Goal: Task Accomplishment & Management: Manage account settings

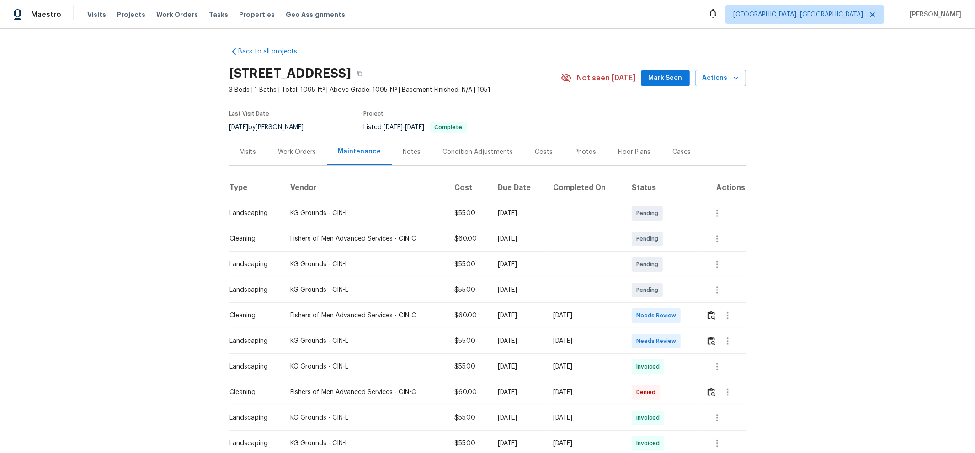
scroll to position [152, 0]
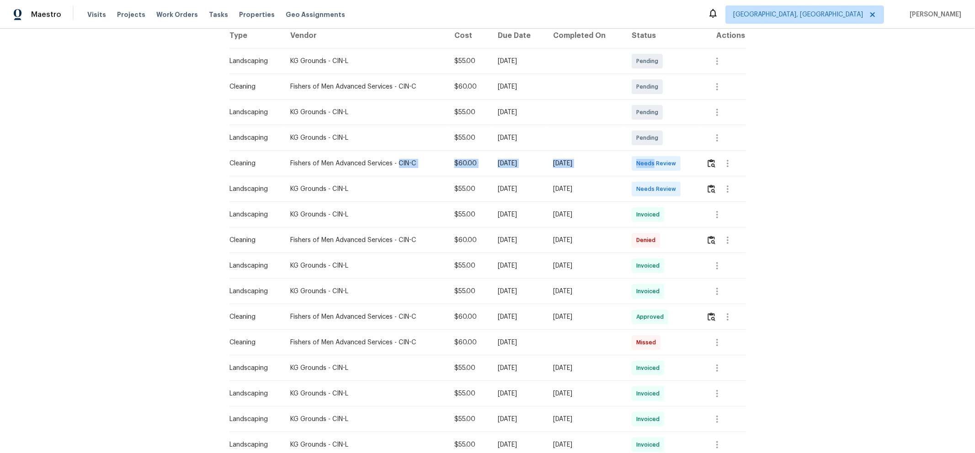
drag, startPoint x: 587, startPoint y: 169, endPoint x: 684, endPoint y: 169, distance: 96.9
click at [524, 169] on tr "Cleaning Fishers of Men Advanced Services - CIN-C $60.00 Mon, Sep 29 2025 Sun, …" at bounding box center [487, 164] width 516 height 26
click at [524, 167] on td "Needs Review" at bounding box center [661, 164] width 74 height 26
click at [524, 164] on button "button" at bounding box center [711, 164] width 11 height 22
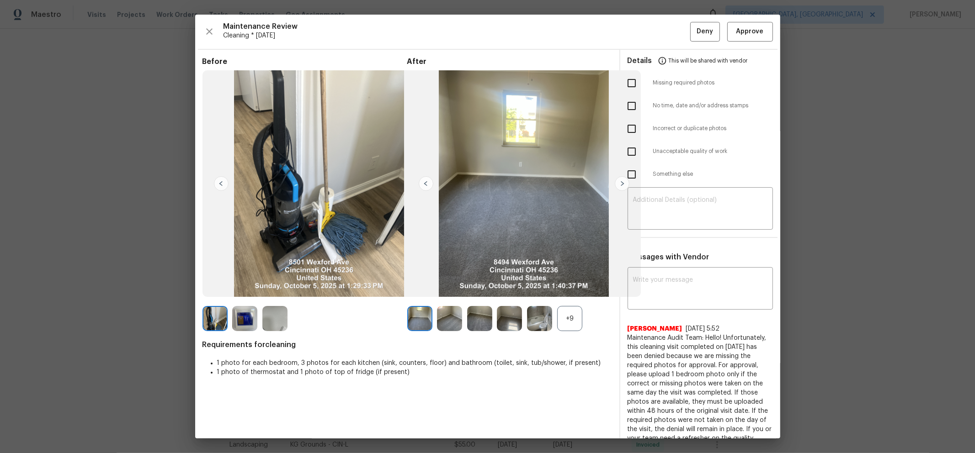
click at [524, 280] on div "+9" at bounding box center [569, 318] width 25 height 25
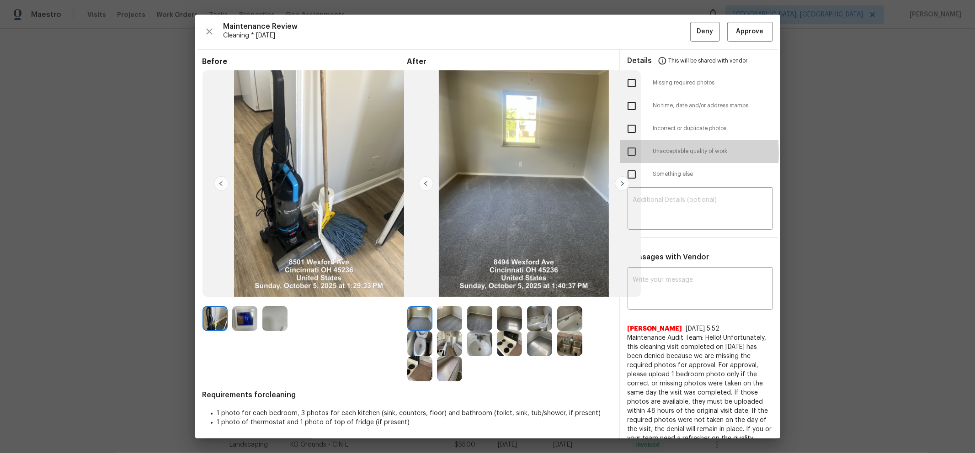
click at [524, 154] on input "checkbox" at bounding box center [631, 151] width 19 height 19
checkbox input "true"
click at [524, 207] on textarea at bounding box center [700, 210] width 134 height 26
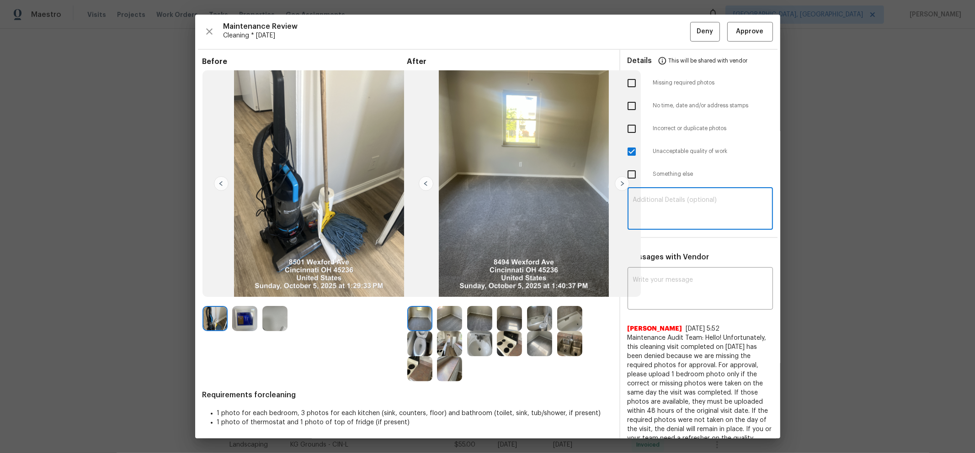
paste textarea "Maintenance Audit Team: Hello! Unfortunately, this cleaning visit completed on …"
click at [524, 202] on textarea "Maintenance Audit Team: Hello! Unfortunately, this cleaning visit completed on …" at bounding box center [700, 210] width 134 height 26
type textarea "Maintenance Audit Team: Hello! Unfortunately, this cleaning visit completed on …"
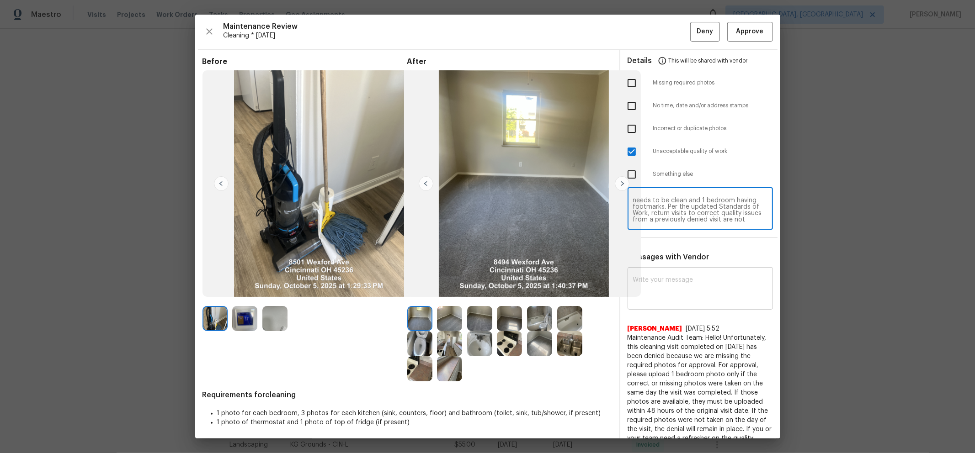
click at [524, 280] on textarea at bounding box center [700, 290] width 134 height 26
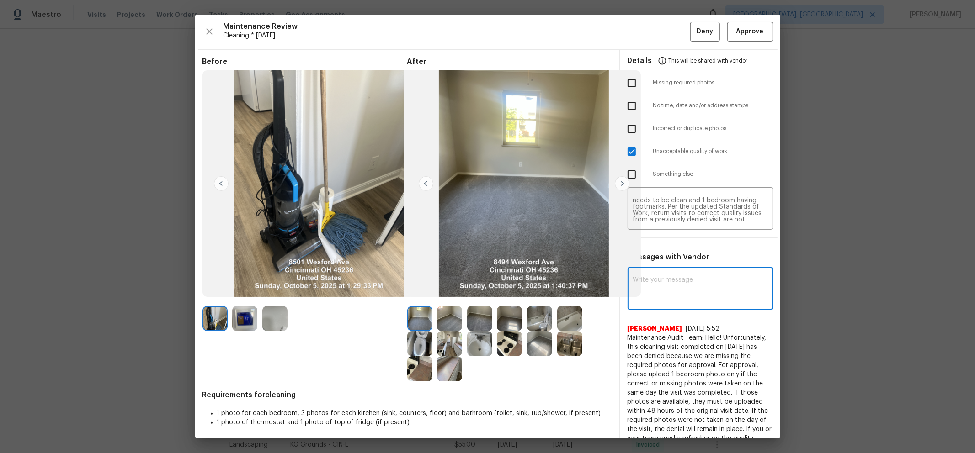
paste textarea "Maintenance Audit Team: Hello! Unfortunately, this cleaning visit completed on …"
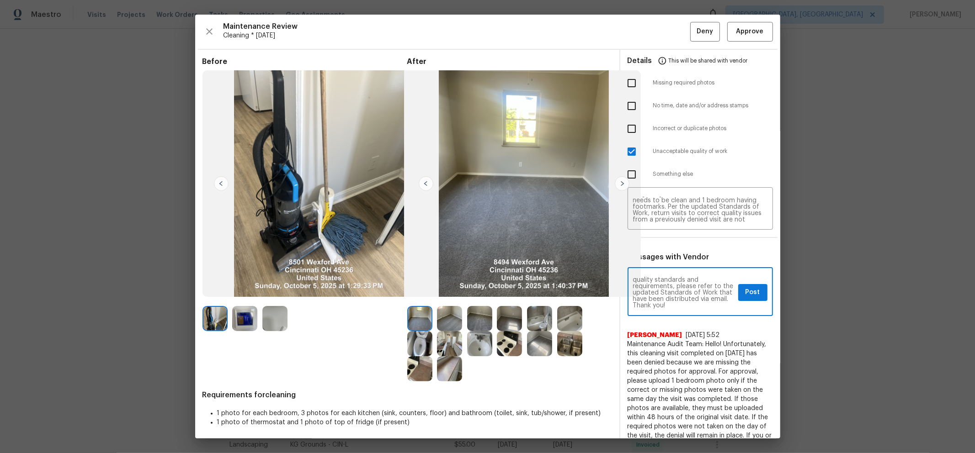
type textarea "Maintenance Audit Team: Hello! Unfortunately, this cleaning visit completed on …"
click at [524, 280] on div "Maintenance Audit Team: Hello! Unfortunately, this cleaning visit completed on …" at bounding box center [700, 293] width 145 height 47
click at [524, 280] on span "Post" at bounding box center [752, 292] width 15 height 11
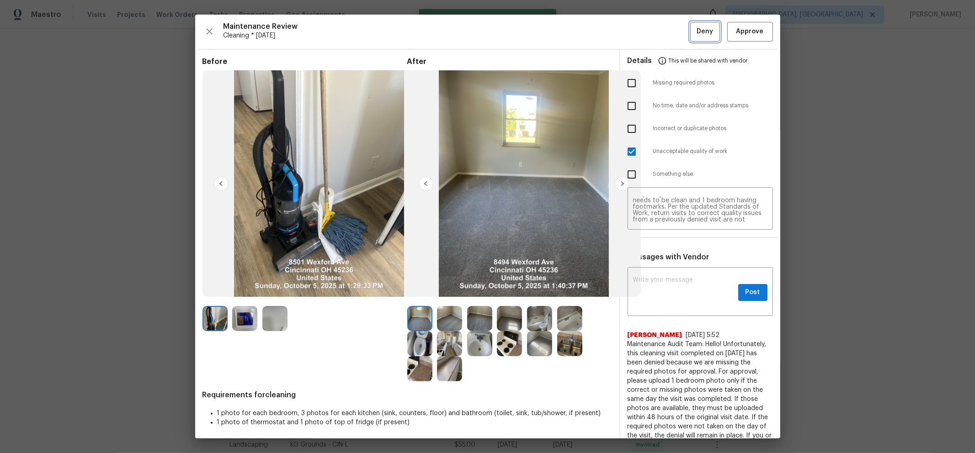
click at [524, 32] on span "Deny" at bounding box center [705, 31] width 16 height 11
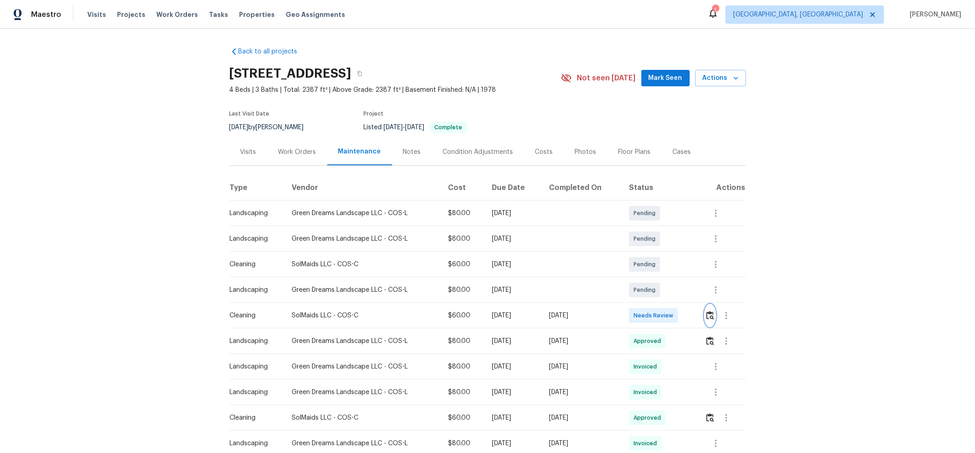
click at [693, 294] on button "button" at bounding box center [710, 316] width 11 height 22
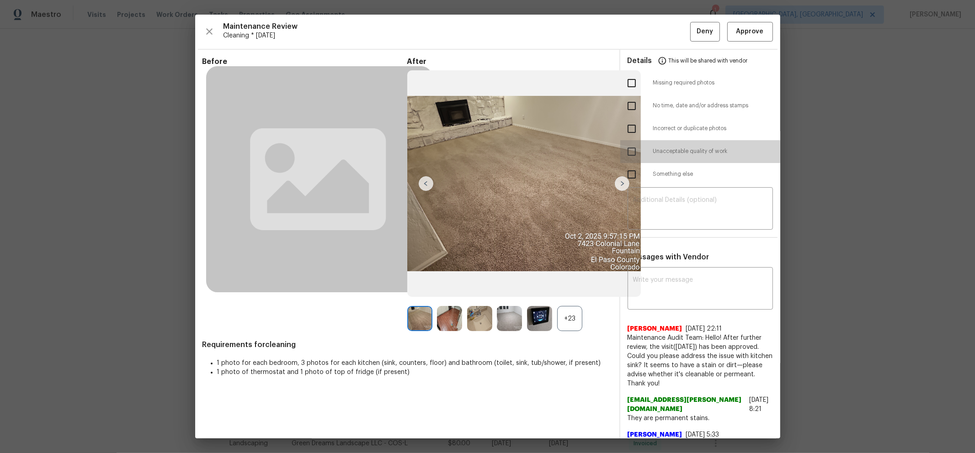
click at [627, 152] on input "checkbox" at bounding box center [631, 151] width 19 height 19
checkbox input "true"
click at [687, 200] on textarea at bounding box center [700, 210] width 134 height 26
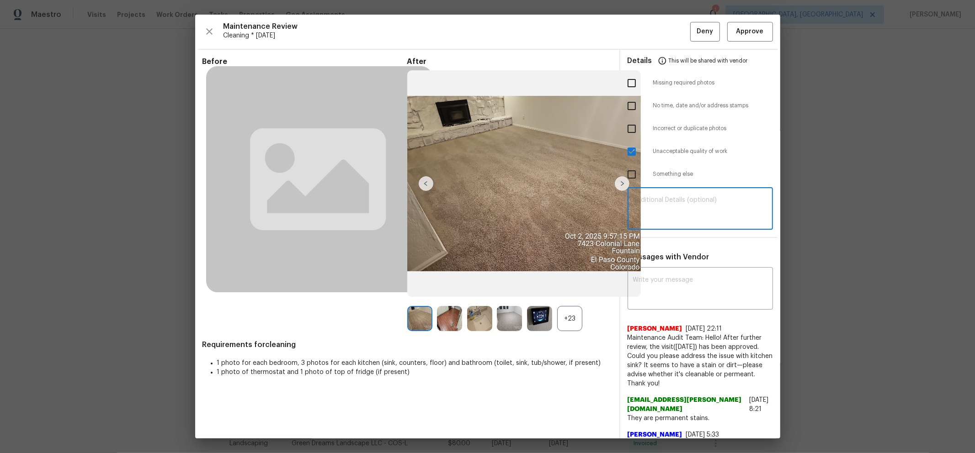
paste textarea "Maintenance Audit Team: Hello! Unfortunately, this cleaning visit completed on …"
click at [693, 209] on textarea "Maintenance Audit Team: Hello! Unfortunately, this cleaning visit completed on …" at bounding box center [700, 210] width 134 height 26
type textarea "Maintenance Audit Team: Hello! Unfortunately, this cleaning visit completed on …"
click at [693, 291] on textarea at bounding box center [700, 290] width 134 height 26
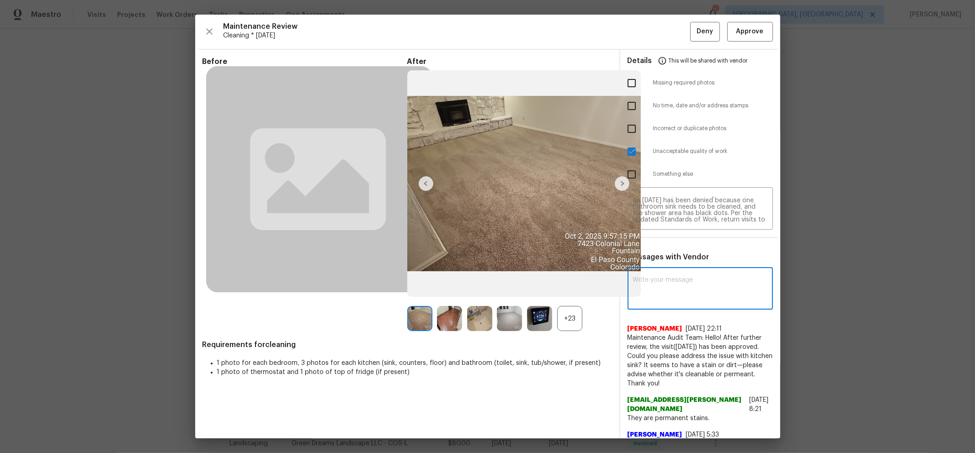
paste textarea "Maintenance Audit Team: Hello! Unfortunately, this cleaning visit completed on …"
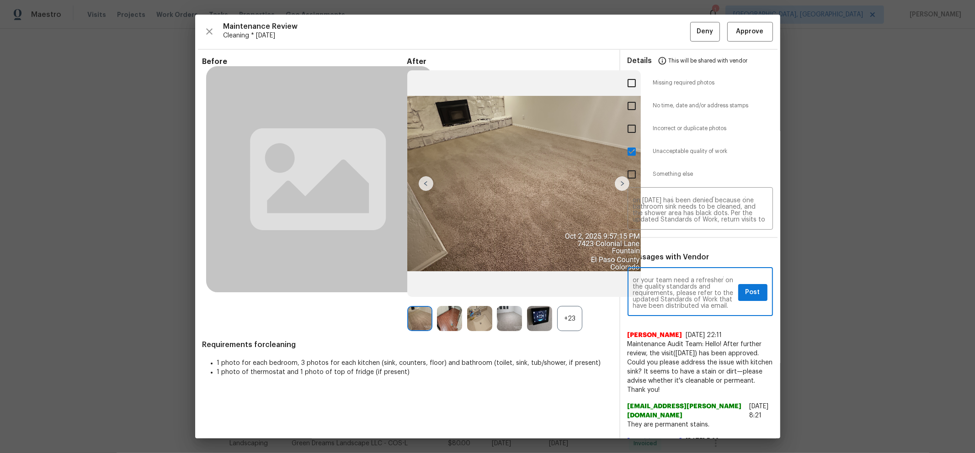
type textarea "Maintenance Audit Team: Hello! Unfortunately, this cleaning visit completed on …"
click at [693, 292] on span "Post" at bounding box center [752, 292] width 15 height 11
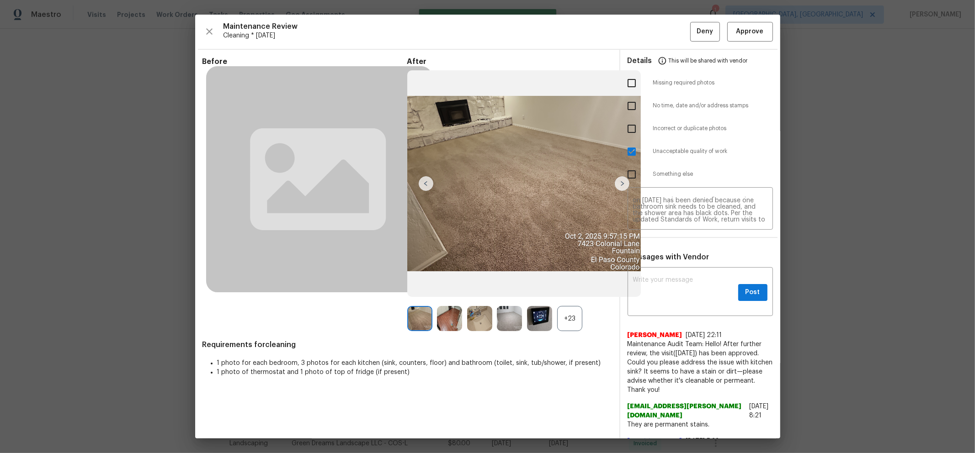
scroll to position [0, 0]
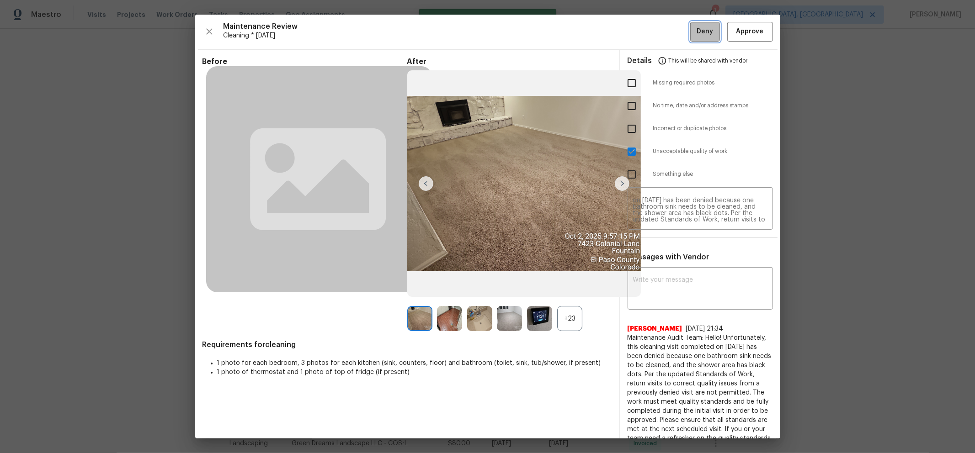
click at [693, 28] on span "Deny" at bounding box center [705, 31] width 16 height 11
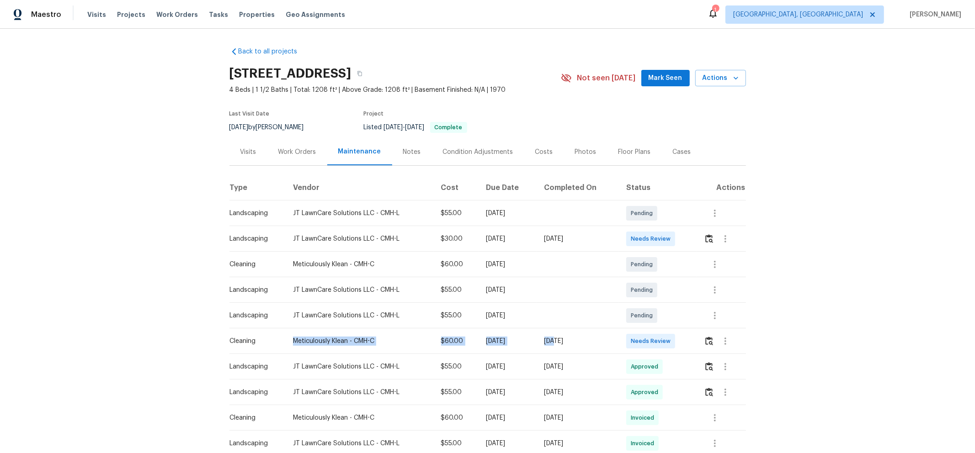
drag, startPoint x: 287, startPoint y: 339, endPoint x: 564, endPoint y: 328, distance: 277.7
click at [564, 294] on tr "Cleaning Meticulously Klean - CMH-C $60.00 Mon, Sep 29 2025 Sun, Oct 05 2025 Ne…" at bounding box center [487, 342] width 516 height 26
click at [616, 294] on td "[DATE]" at bounding box center [578, 342] width 82 height 26
click at [693, 294] on td at bounding box center [721, 342] width 49 height 26
click at [693, 294] on img "button" at bounding box center [709, 341] width 8 height 9
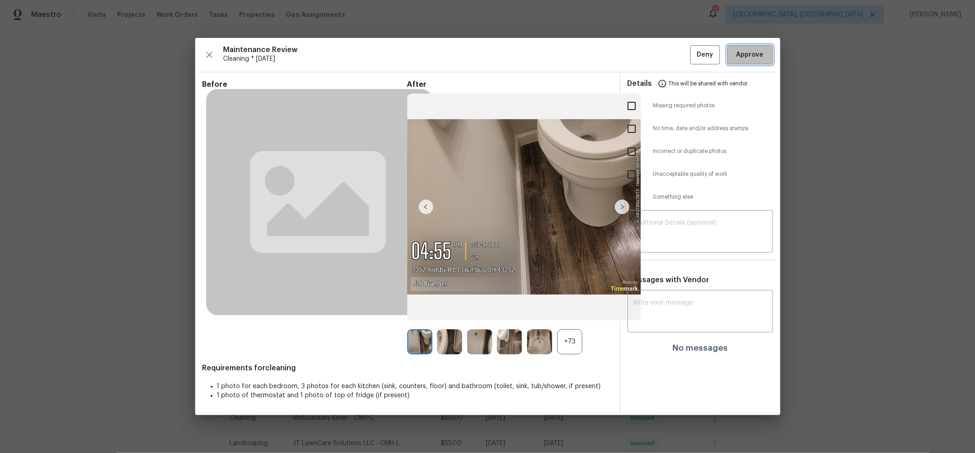
click at [693, 58] on span "Approve" at bounding box center [749, 54] width 27 height 11
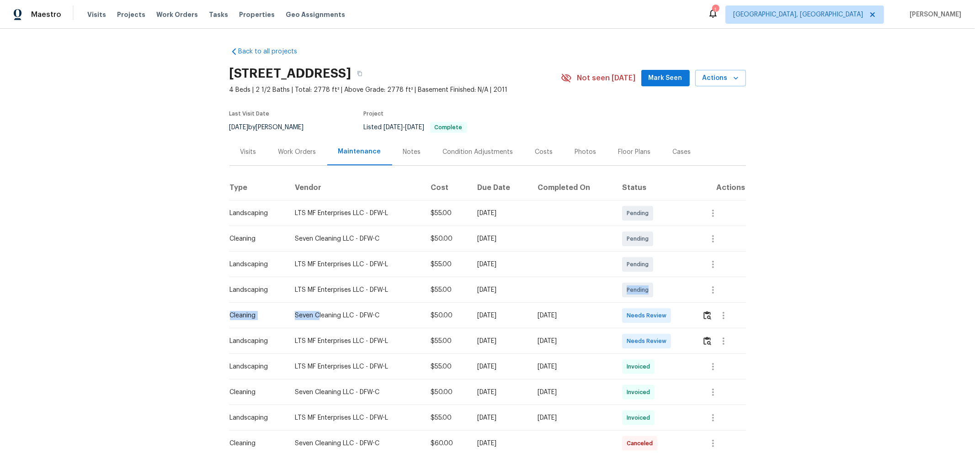
drag, startPoint x: 442, startPoint y: 319, endPoint x: 623, endPoint y: 288, distance: 183.9
click at [683, 294] on td "Needs Review" at bounding box center [655, 316] width 80 height 26
click at [693, 294] on img "button" at bounding box center [707, 315] width 8 height 9
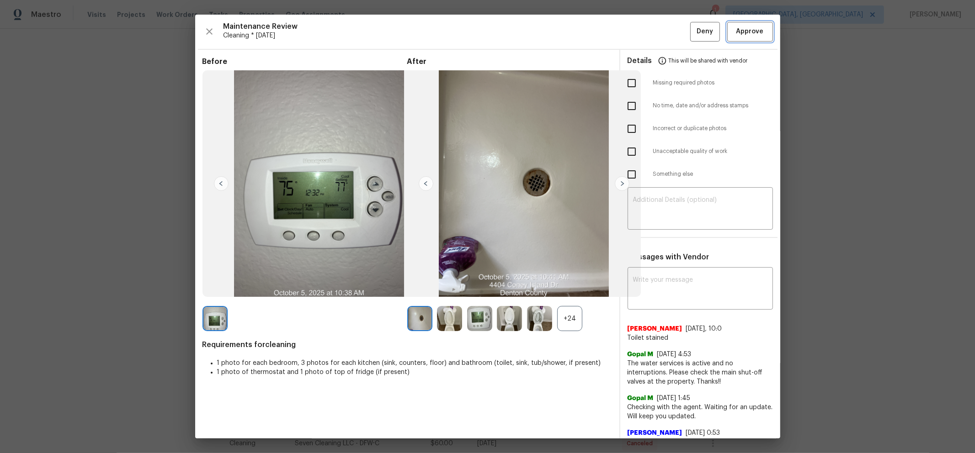
click at [693, 29] on span "Approve" at bounding box center [749, 31] width 27 height 11
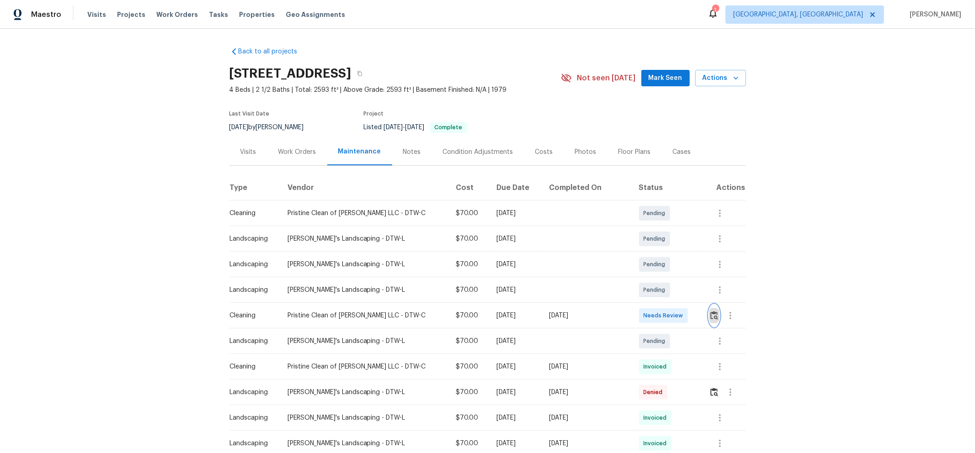
click at [693, 294] on img "button" at bounding box center [714, 315] width 8 height 9
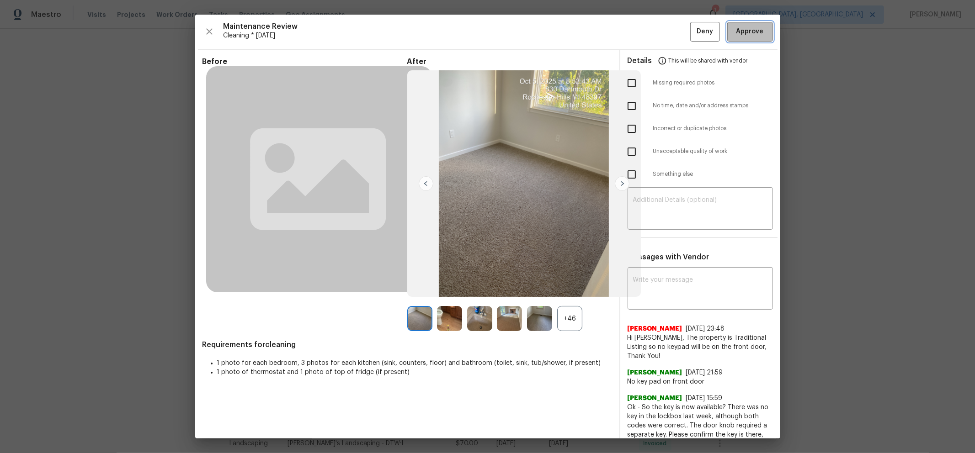
click at [693, 35] on span "Approve" at bounding box center [749, 31] width 31 height 11
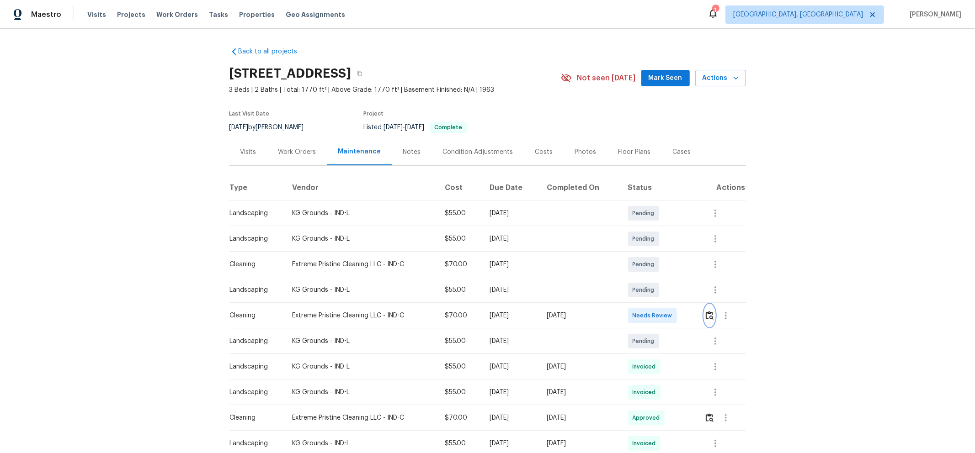
click at [524, 280] on img "button" at bounding box center [710, 315] width 8 height 9
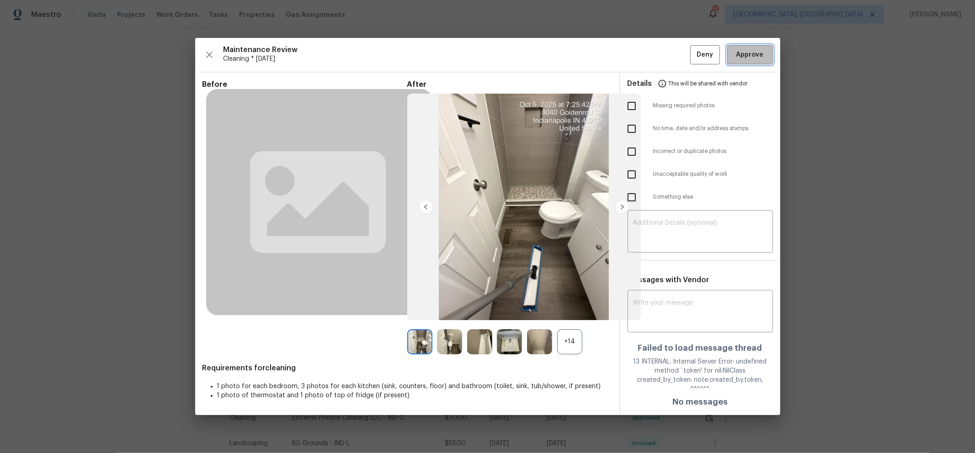
click at [524, 58] on span "Approve" at bounding box center [749, 54] width 27 height 11
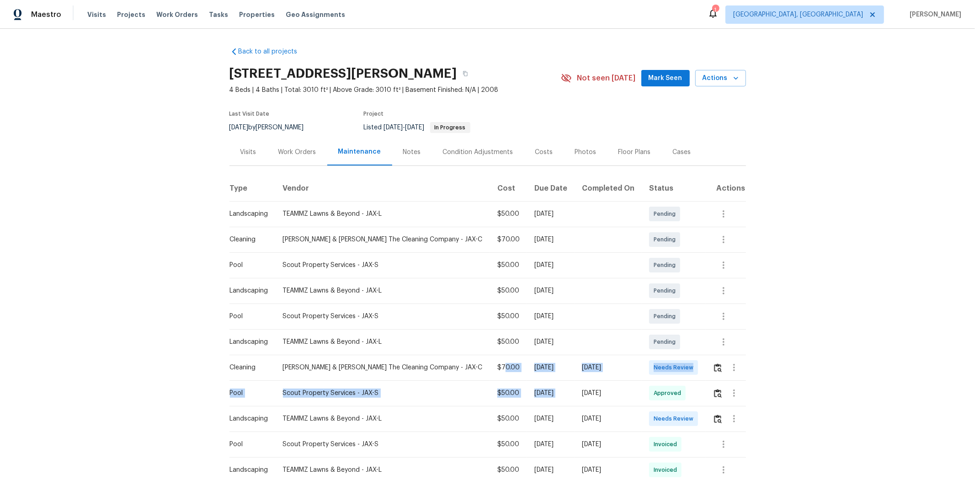
drag, startPoint x: 650, startPoint y: 384, endPoint x: 690, endPoint y: 378, distance: 40.2
click at [685, 321] on tr "Cleaning [PERSON_NAME] & [PERSON_NAME] The Cleaning Company - JAX-C $70.00 [DAT…" at bounding box center [487, 368] width 516 height 26
click at [693, 321] on img "button" at bounding box center [718, 367] width 8 height 9
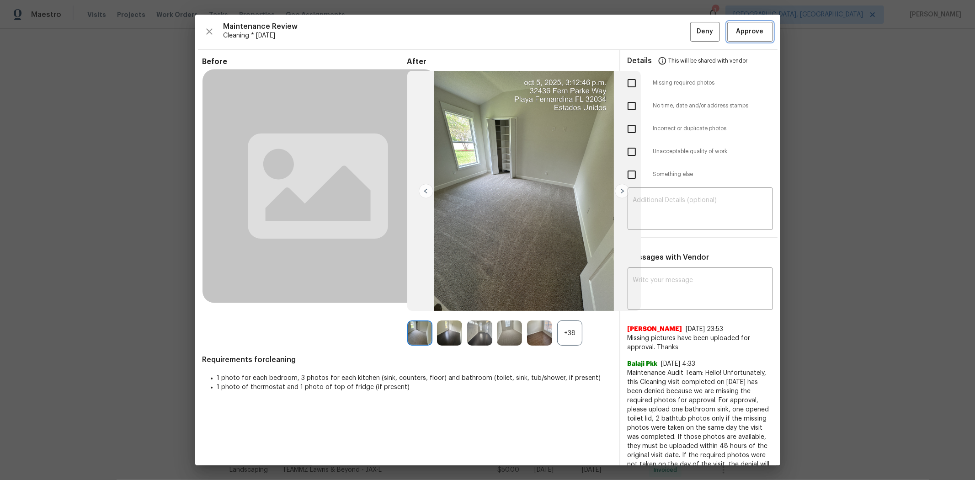
click at [693, 34] on span "Approve" at bounding box center [749, 31] width 27 height 11
